Goal: Information Seeking & Learning: Learn about a topic

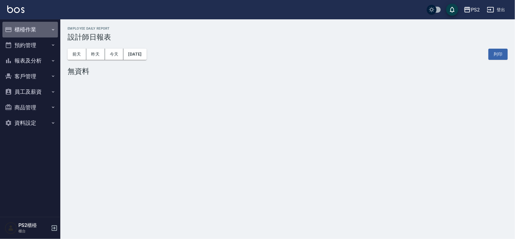
click at [24, 27] on button "櫃檯作業" at bounding box center [30, 30] width 56 height 16
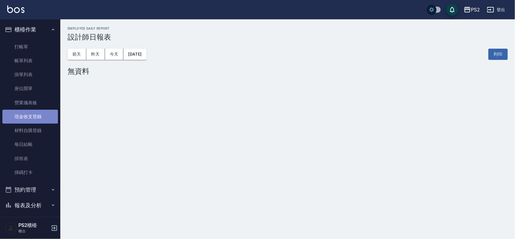
click at [41, 119] on link "現金收支登錄" at bounding box center [30, 117] width 56 height 14
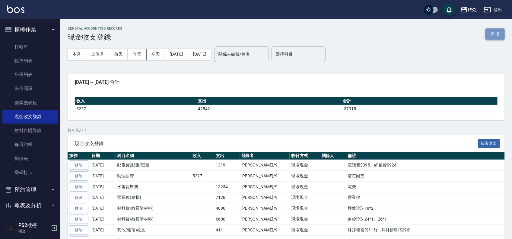
click at [492, 34] on button "新增" at bounding box center [495, 33] width 19 height 11
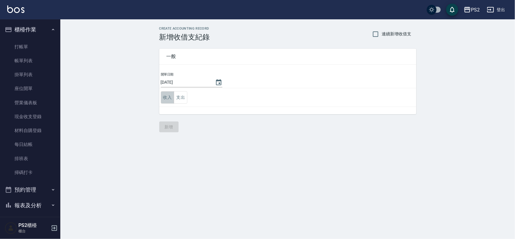
click at [169, 98] on button "收入" at bounding box center [168, 97] width 14 height 12
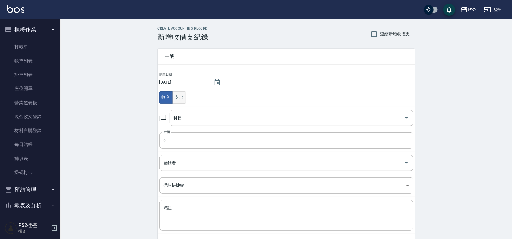
click at [183, 97] on button "支出" at bounding box center [179, 97] width 14 height 12
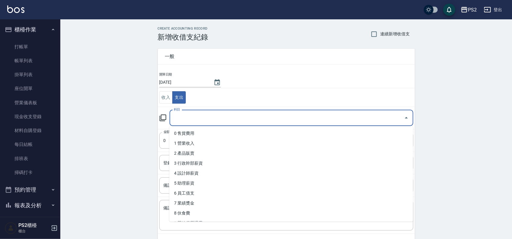
click at [195, 118] on input "科目" at bounding box center [286, 118] width 229 height 11
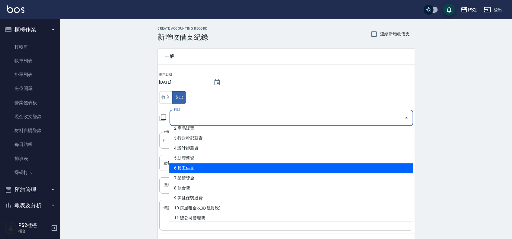
scroll to position [38, 0]
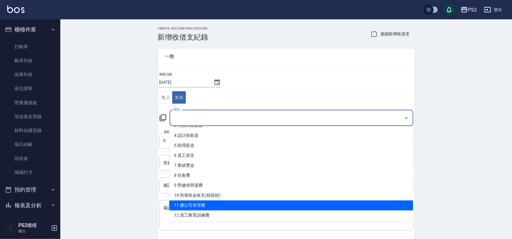
drag, startPoint x: 216, startPoint y: 193, endPoint x: 220, endPoint y: 190, distance: 4.9
click at [216, 206] on ul "0 售貨費用 1 營業收入 2 產品販賣 3 行政幹部薪資 4 設計師薪資 5 助理薪資 6 員工借支 7 業績獎金 8 伙食費 9 勞健保勞退費 10 房屋…" at bounding box center [291, 173] width 244 height 95
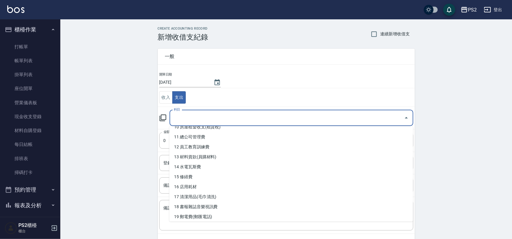
scroll to position [113, 0]
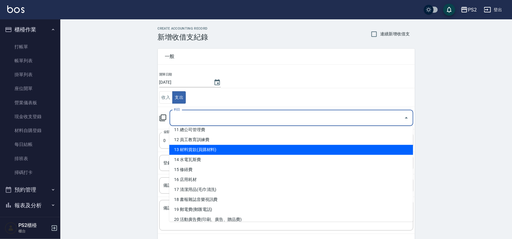
click at [217, 149] on li "13 材料貨款(員購材料)" at bounding box center [291, 150] width 244 height 10
type input "13 材料貨款(員購材料)"
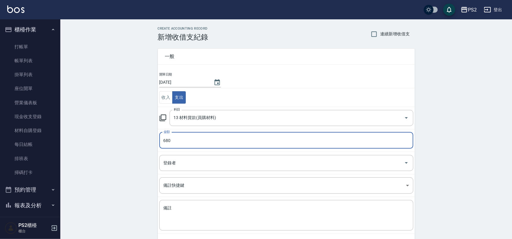
type input "680"
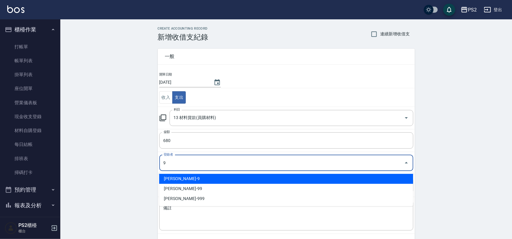
type input "[PERSON_NAME]-9"
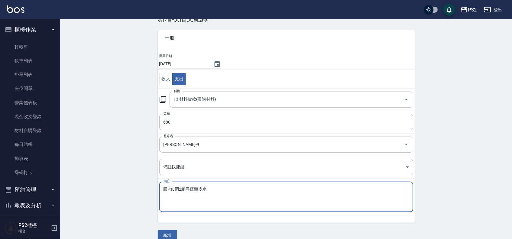
scroll to position [28, 0]
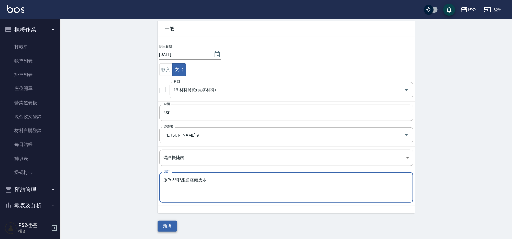
type textarea "跟Ps8調2組爵蘊頭皮水"
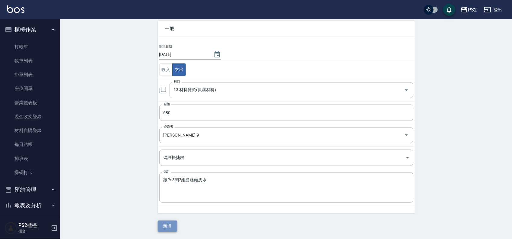
click at [163, 223] on button "新增" at bounding box center [167, 225] width 19 height 11
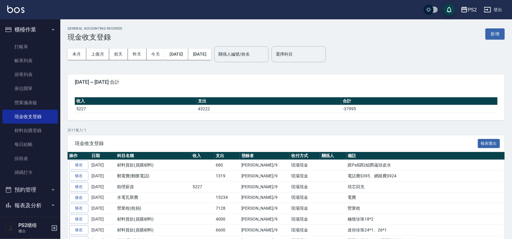
click at [164, 80] on span "[DATE] ~ [DATE] 合計" at bounding box center [286, 82] width 423 height 6
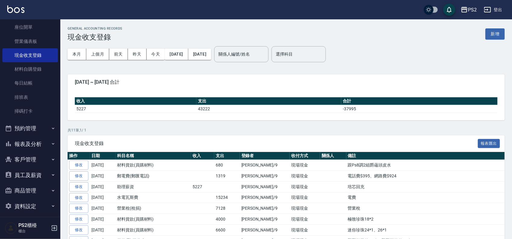
scroll to position [65, 0]
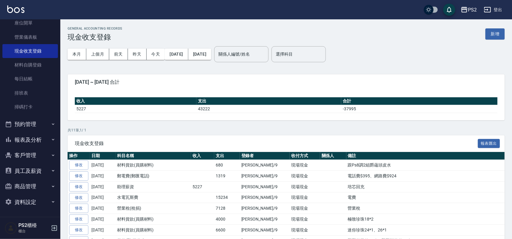
click at [46, 142] on button "報表及分析" at bounding box center [30, 140] width 56 height 16
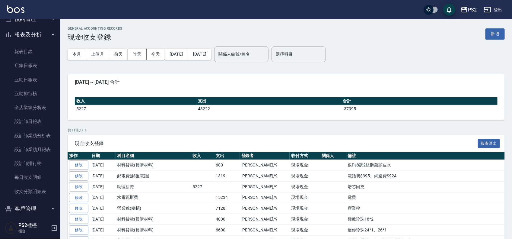
scroll to position [179, 0]
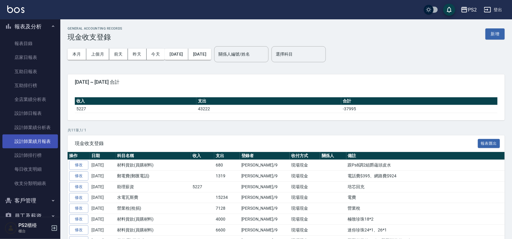
click at [47, 139] on link "設計師業績月報表" at bounding box center [30, 141] width 56 height 14
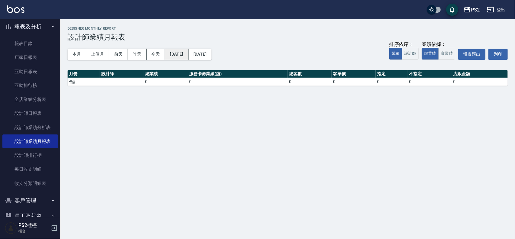
click at [176, 50] on button "[DATE]" at bounding box center [176, 54] width 23 height 11
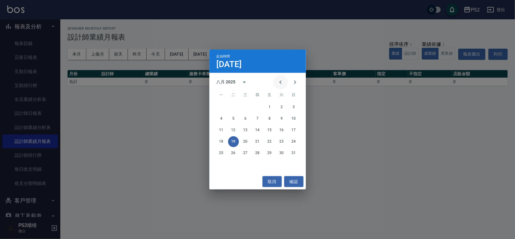
click at [282, 79] on icon "Previous month" at bounding box center [280, 81] width 7 height 7
click at [291, 107] on button "1" at bounding box center [294, 107] width 11 height 11
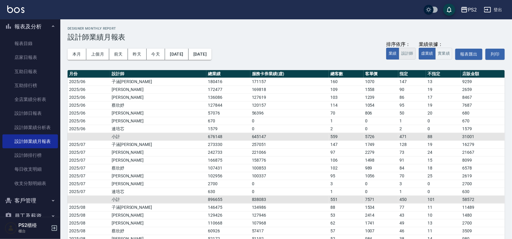
click at [410, 53] on button "設計師" at bounding box center [407, 54] width 17 height 12
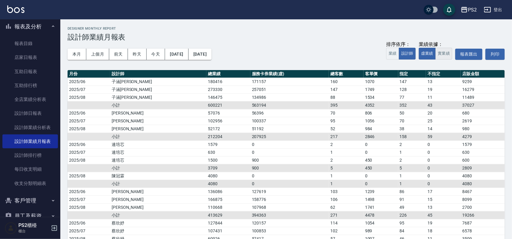
click at [443, 54] on button "實業績" at bounding box center [444, 54] width 17 height 12
click at [279, 44] on div "本月 上個月 [DATE] [DATE] [DATE] [DATE] [DATE] 排序依序： 業績 設計師 業績依據： 虛業績 實業績 報表匯出 列印" at bounding box center [286, 54] width 437 height 26
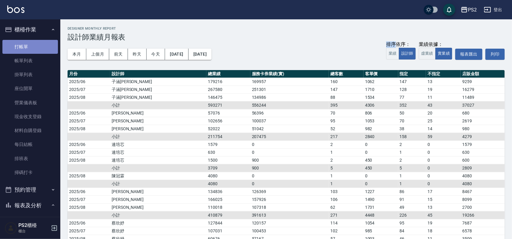
click at [34, 44] on link "打帳單" at bounding box center [30, 47] width 56 height 14
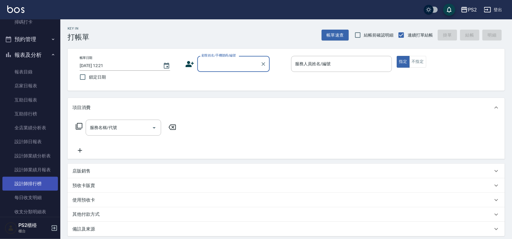
scroll to position [151, 0]
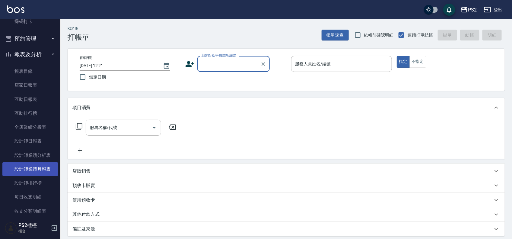
click at [49, 169] on link "設計師業績月報表" at bounding box center [30, 169] width 56 height 14
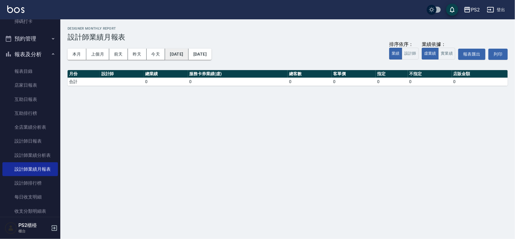
click at [182, 55] on button "[DATE]" at bounding box center [176, 54] width 23 height 11
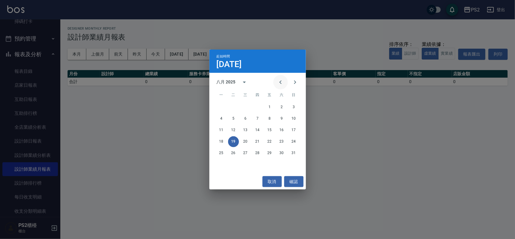
click at [284, 80] on icon "Previous month" at bounding box center [280, 81] width 7 height 7
click at [292, 104] on button "1" at bounding box center [294, 107] width 11 height 11
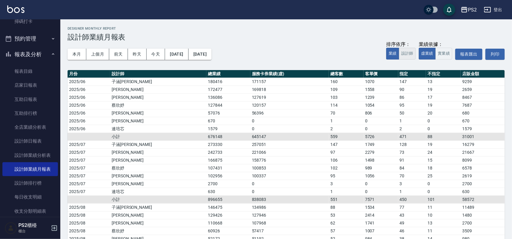
click at [410, 58] on button "設計師" at bounding box center [407, 54] width 17 height 12
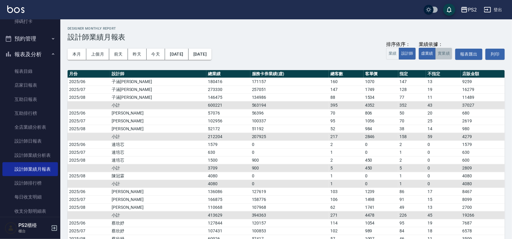
click at [448, 55] on button "實業績" at bounding box center [444, 54] width 17 height 12
click at [212, 53] on button "[DATE]" at bounding box center [200, 54] width 23 height 11
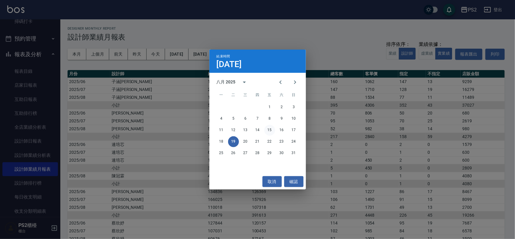
click at [270, 131] on button "15" at bounding box center [269, 130] width 11 height 11
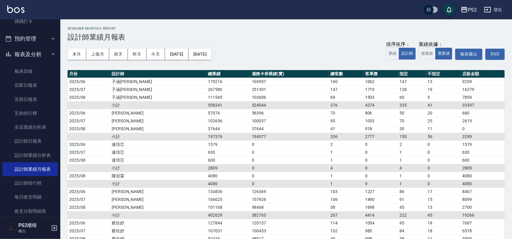
drag, startPoint x: 230, startPoint y: 136, endPoint x: 191, endPoint y: 135, distance: 39.0
click at [193, 135] on tr "小計 197376 194077 206 2777 150 56 3299" at bounding box center [286, 136] width 437 height 8
click at [206, 135] on td "197376" at bounding box center [228, 136] width 44 height 8
